Goal: Task Accomplishment & Management: Manage account settings

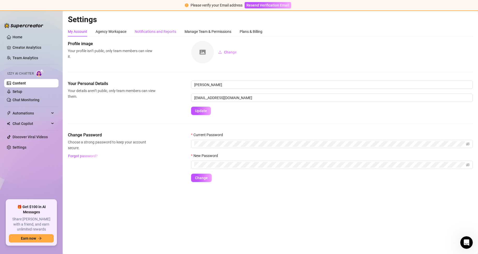
click at [162, 32] on div "Notifications and Reports" at bounding box center [156, 32] width 42 height 6
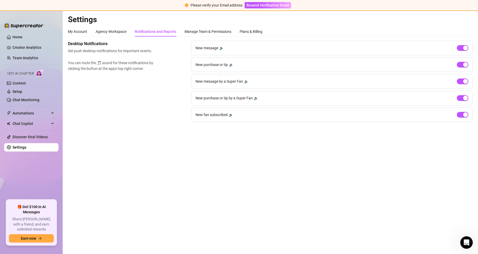
click at [224, 47] on div "New message 🔉" at bounding box center [332, 48] width 282 height 15
click at [221, 48] on div "🔉" at bounding box center [221, 48] width 4 height 6
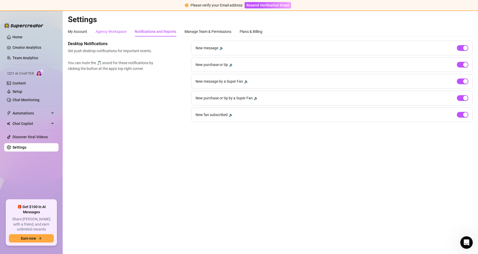
click at [96, 31] on div "Agency Workspace" at bounding box center [111, 32] width 31 height 6
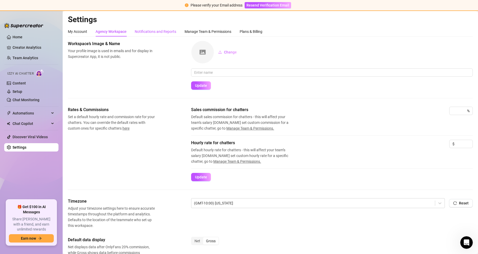
click at [152, 31] on div "Notifications and Reports" at bounding box center [156, 32] width 42 height 6
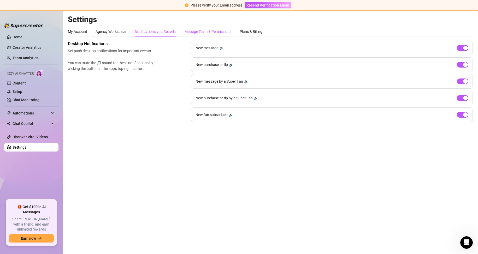
click at [201, 32] on div "Manage Team & Permissions" at bounding box center [208, 32] width 47 height 6
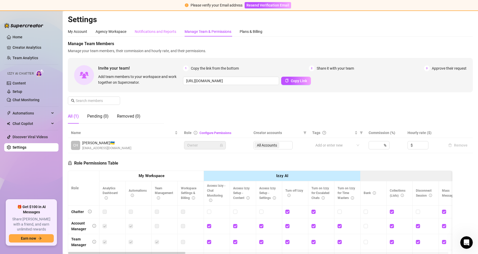
click at [163, 34] on div "Notifications and Reports" at bounding box center [156, 32] width 42 height 10
